Goal: Check status

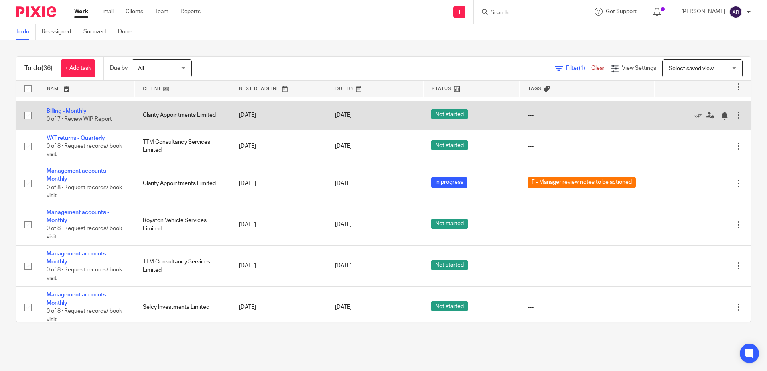
scroll to position [873, 0]
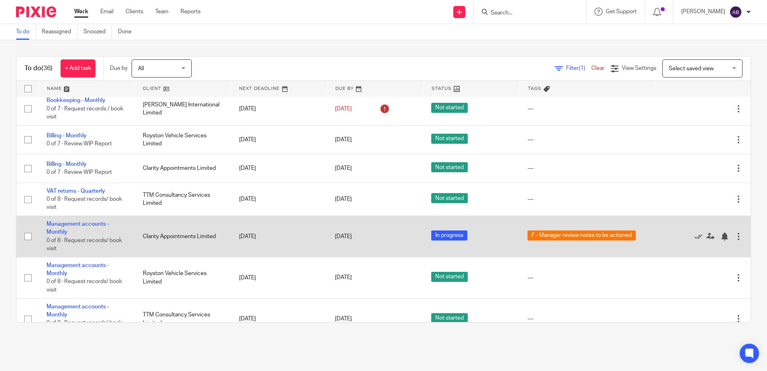
click at [68, 227] on td "Management accounts - Monthly 0 of 8 · Request records/ book visit" at bounding box center [87, 236] width 96 height 41
click at [67, 225] on link "Management accounts - Monthly" at bounding box center [78, 228] width 63 height 14
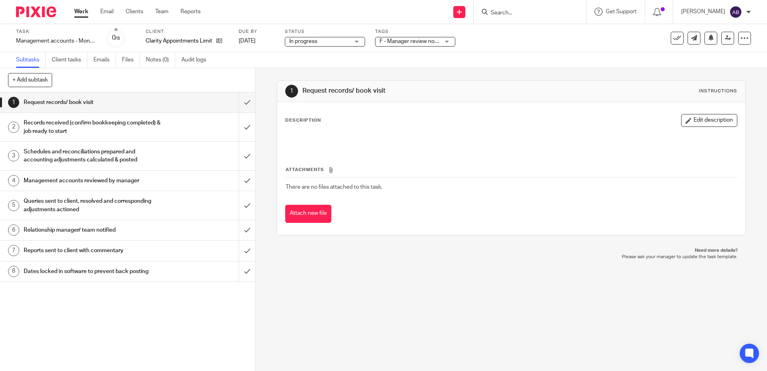
click at [162, 189] on link "4 Management accounts reviewed by manager" at bounding box center [119, 181] width 239 height 20
